Goal: Information Seeking & Learning: Learn about a topic

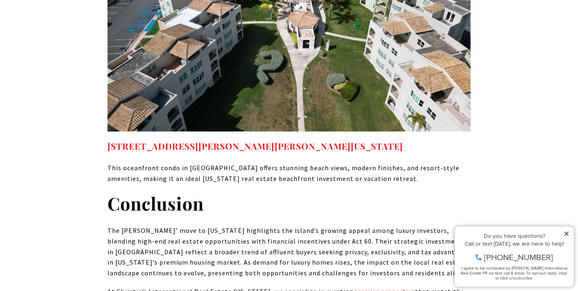
scroll to position [4072, 0]
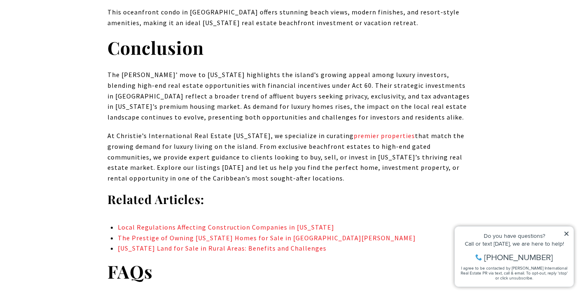
scroll to position [4227, 0]
click at [229, 243] on link "[US_STATE] Land for Sale in Rural Areas: Benefits and Challenges" at bounding box center [222, 247] width 209 height 8
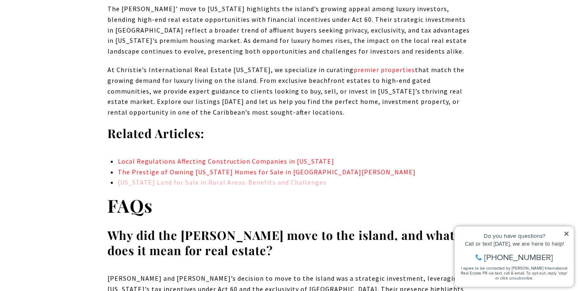
scroll to position [4294, 0]
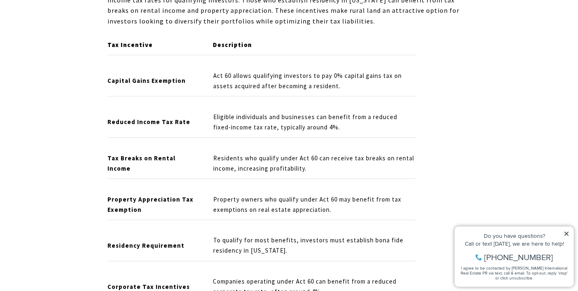
scroll to position [1246, 0]
click at [332, 147] on td "Residents who qualify under Act 60 can receive tax breaks on rental income, inc…" at bounding box center [311, 162] width 209 height 30
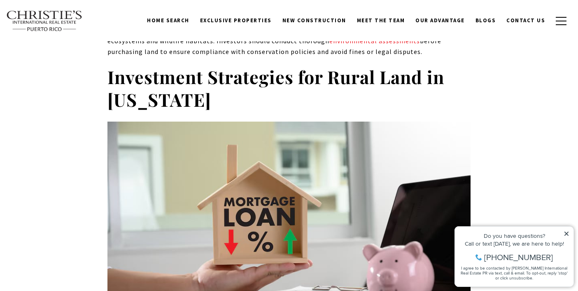
scroll to position [2589, 0]
